Goal: Task Accomplishment & Management: Manage account settings

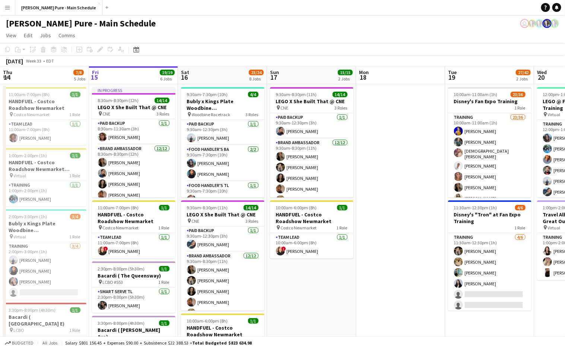
scroll to position [0, 302]
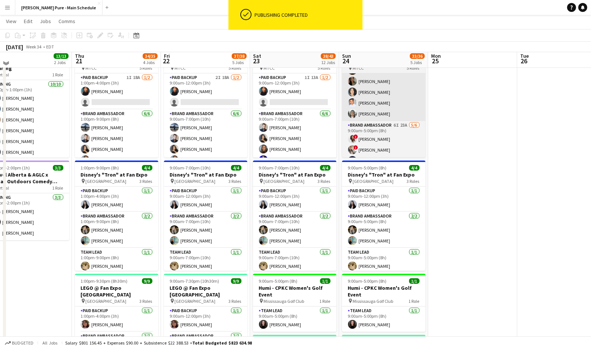
scroll to position [69, 0]
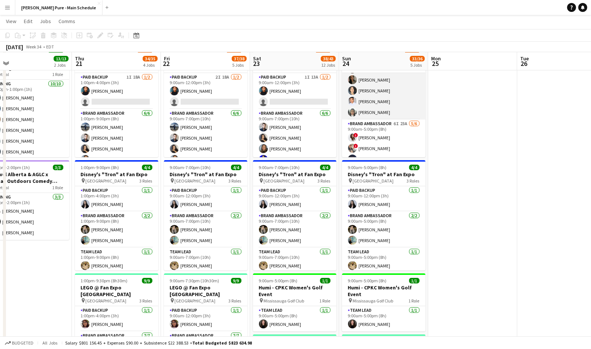
click at [370, 109] on app-card-role "Brand Ambassador 6/6 9:00am-5:00pm (8h) ameerah nuri Julissa Cornejo Sarah Nuri…" at bounding box center [383, 79] width 83 height 79
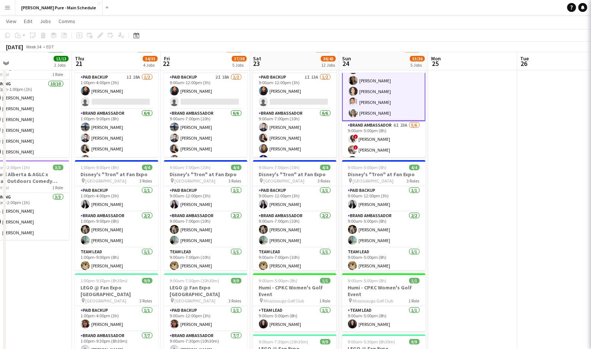
scroll to position [69, 0]
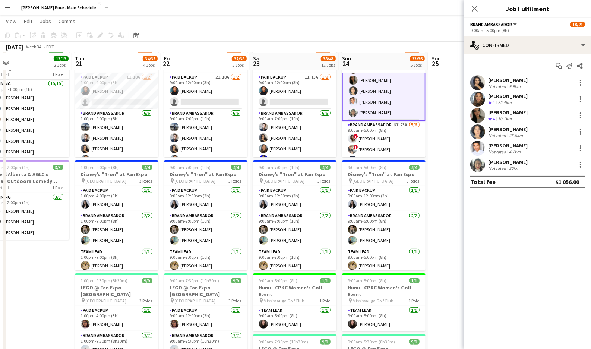
click at [477, 162] on app-user-avatar at bounding box center [477, 164] width 15 height 15
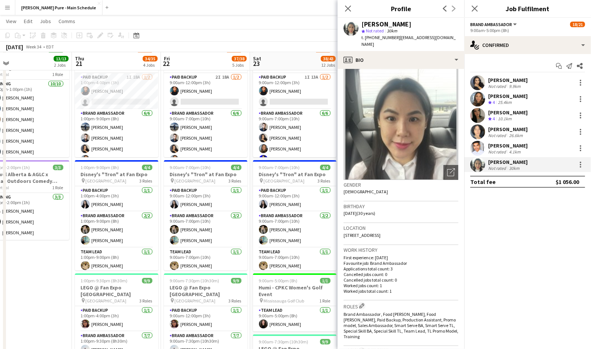
scroll to position [0, 0]
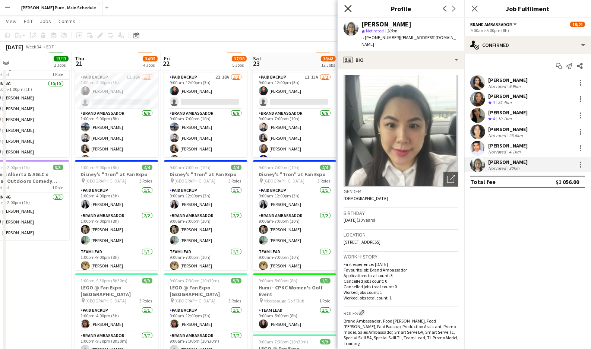
click at [346, 9] on icon "Close pop-in" at bounding box center [347, 8] width 7 height 7
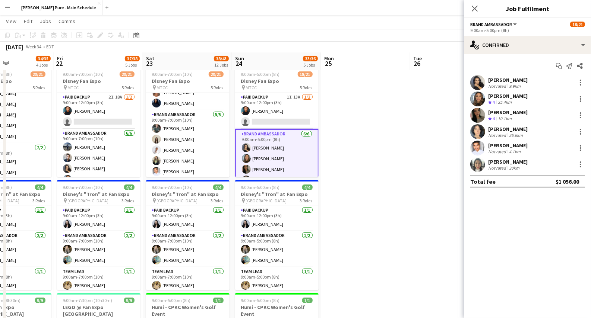
scroll to position [215, 0]
click at [475, 6] on icon "Close pop-in" at bounding box center [474, 8] width 7 height 7
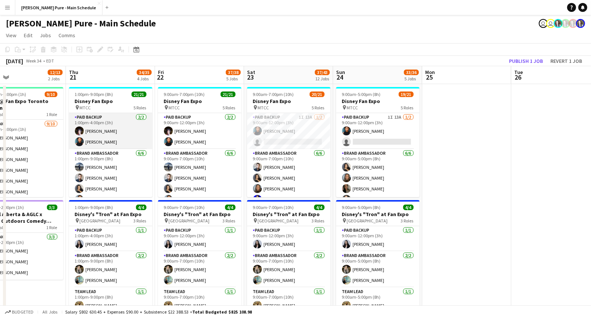
click at [95, 127] on app-card-role "Paid Backup [DATE] 1:00pm-4:00pm (3h) [PERSON_NAME] [PERSON_NAME]" at bounding box center [110, 131] width 83 height 36
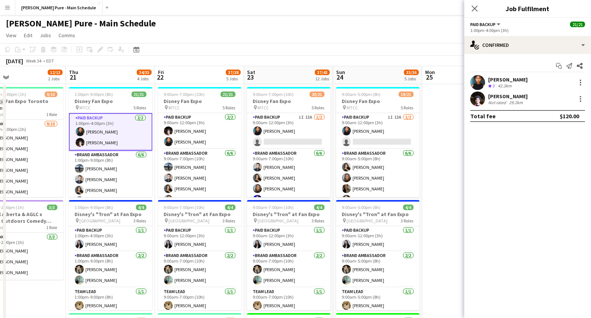
click at [512, 96] on div "[PERSON_NAME]" at bounding box center [507, 96] width 39 height 7
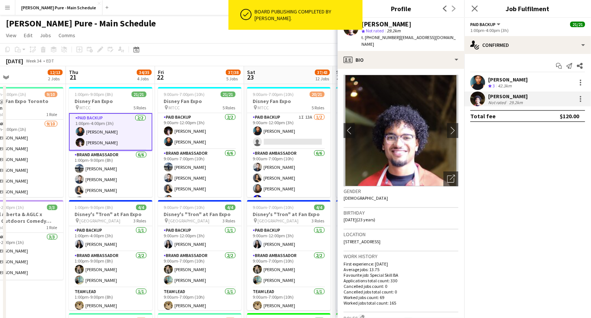
click at [305, 60] on div "[DATE] Week 34 • EDT" at bounding box center [295, 61] width 591 height 10
